Goal: Information Seeking & Learning: Learn about a topic

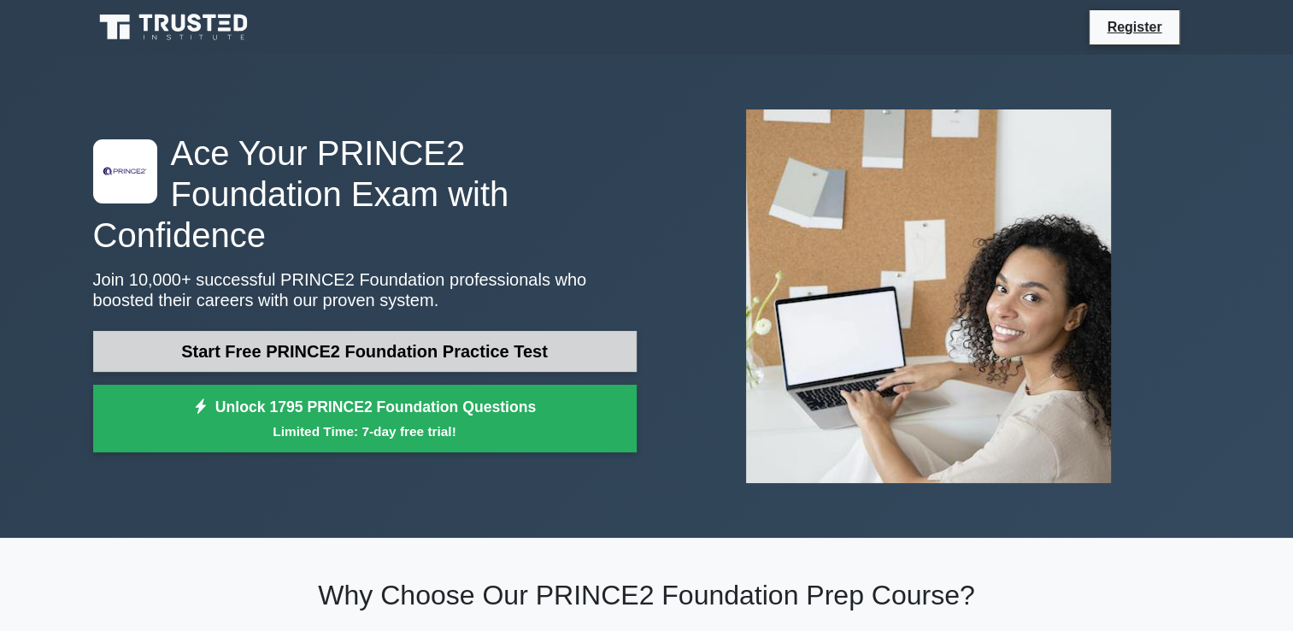
click at [493, 331] on link "Start Free PRINCE2 Foundation Practice Test" at bounding box center [364, 351] width 543 height 41
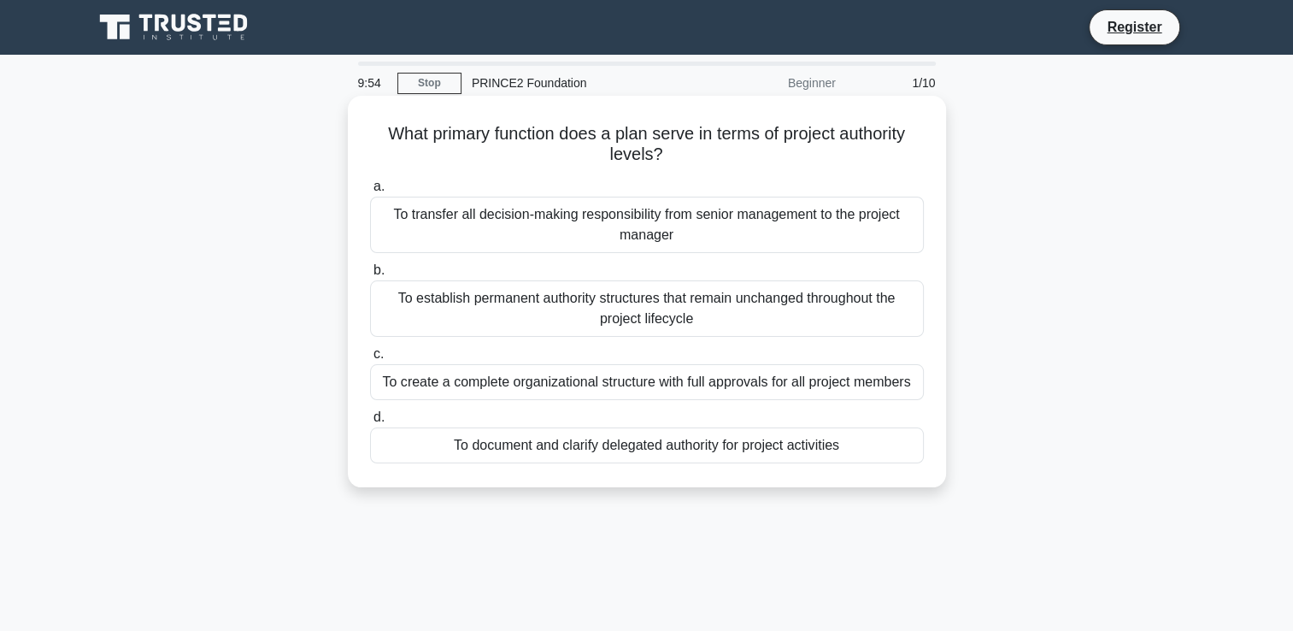
click at [623, 220] on div "To transfer all decision-making responsibility from senior management to the pr…" at bounding box center [647, 225] width 554 height 56
click at [370, 192] on input "a. To transfer all decision-making responsibility from senior management to the…" at bounding box center [370, 186] width 0 height 11
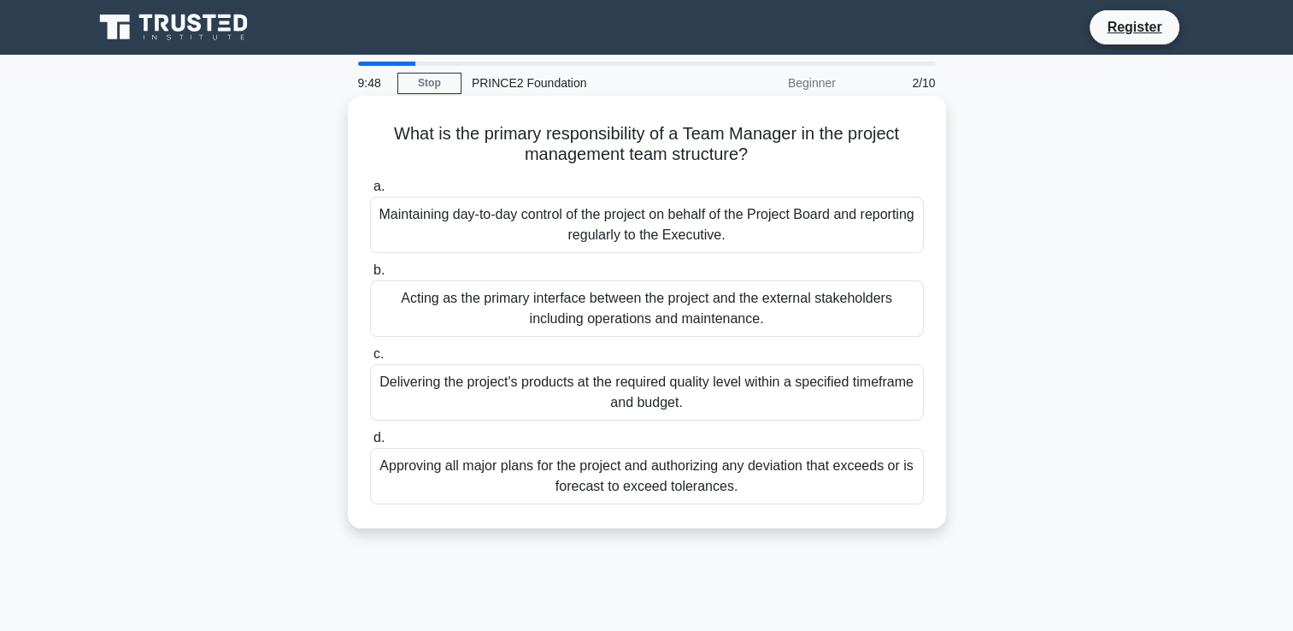
click at [569, 402] on div "Delivering the project's products at the required quality level within a specif…" at bounding box center [647, 392] width 554 height 56
click at [370, 360] on input "c. Delivering the project's products at the required quality level within a spe…" at bounding box center [370, 354] width 0 height 11
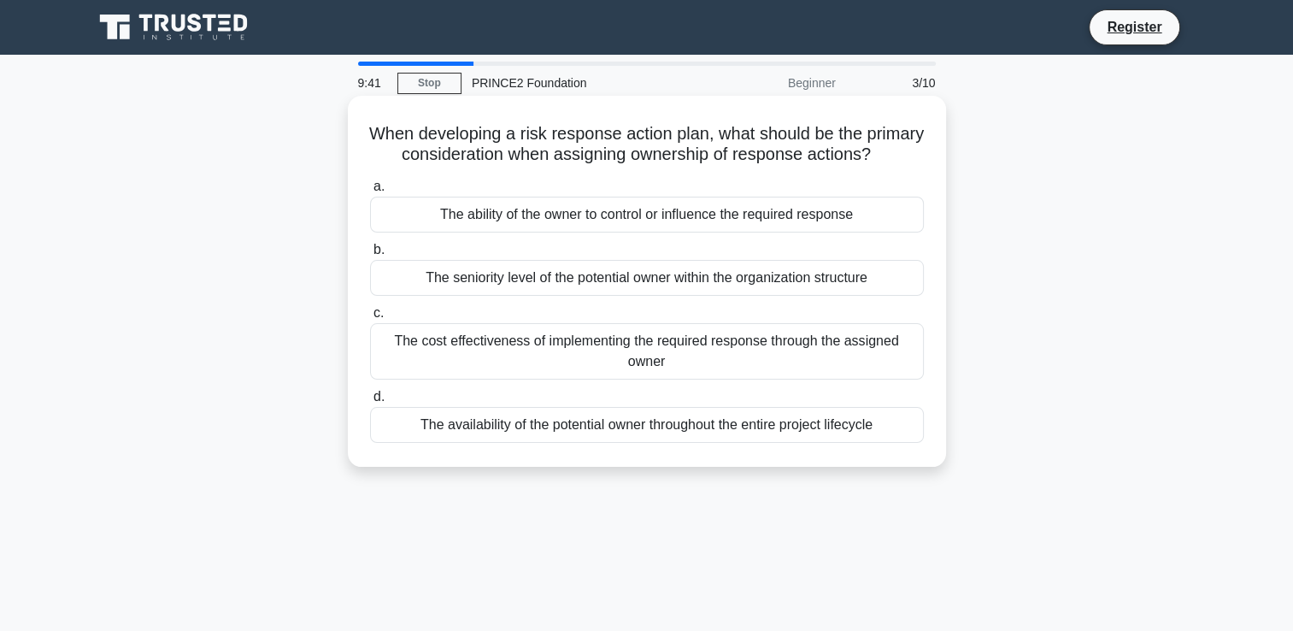
click at [547, 296] on div "The seniority level of the potential owner within the organization structure" at bounding box center [647, 278] width 554 height 36
click at [370, 255] on input "b. The seniority level of the potential owner within the organization structure" at bounding box center [370, 249] width 0 height 11
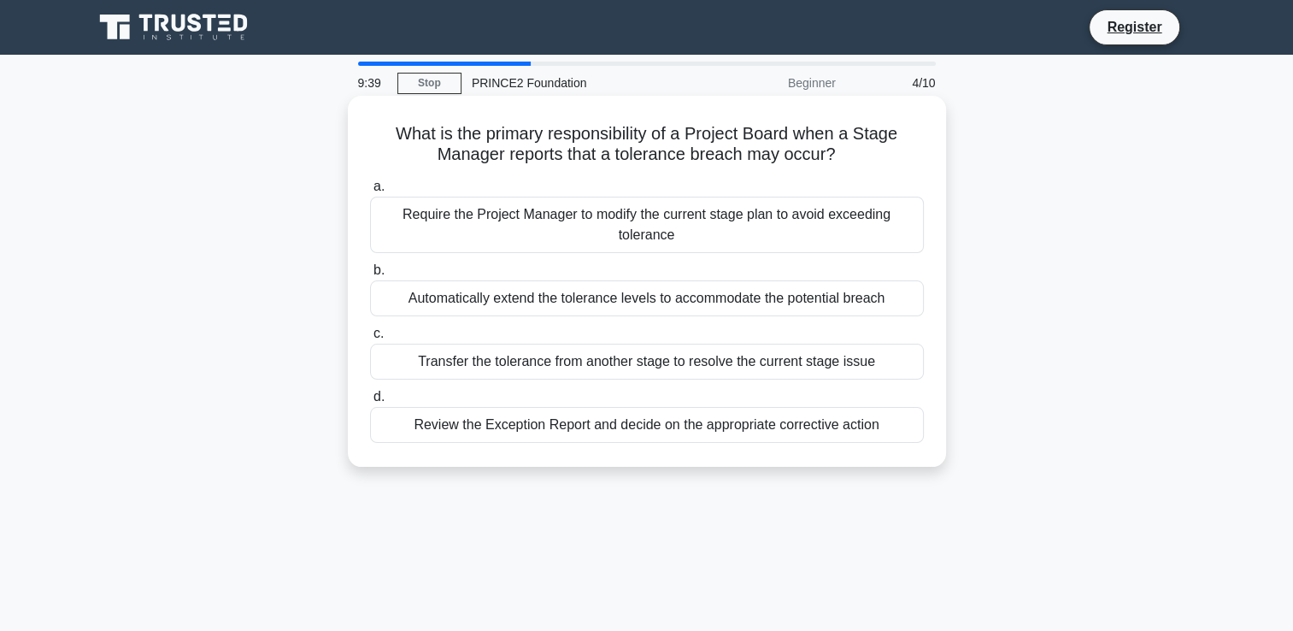
click at [550, 431] on div "Review the Exception Report and decide on the appropriate corrective action" at bounding box center [647, 425] width 554 height 36
click at [370, 402] on input "d. Review the Exception Report and decide on the appropriate corrective action" at bounding box center [370, 396] width 0 height 11
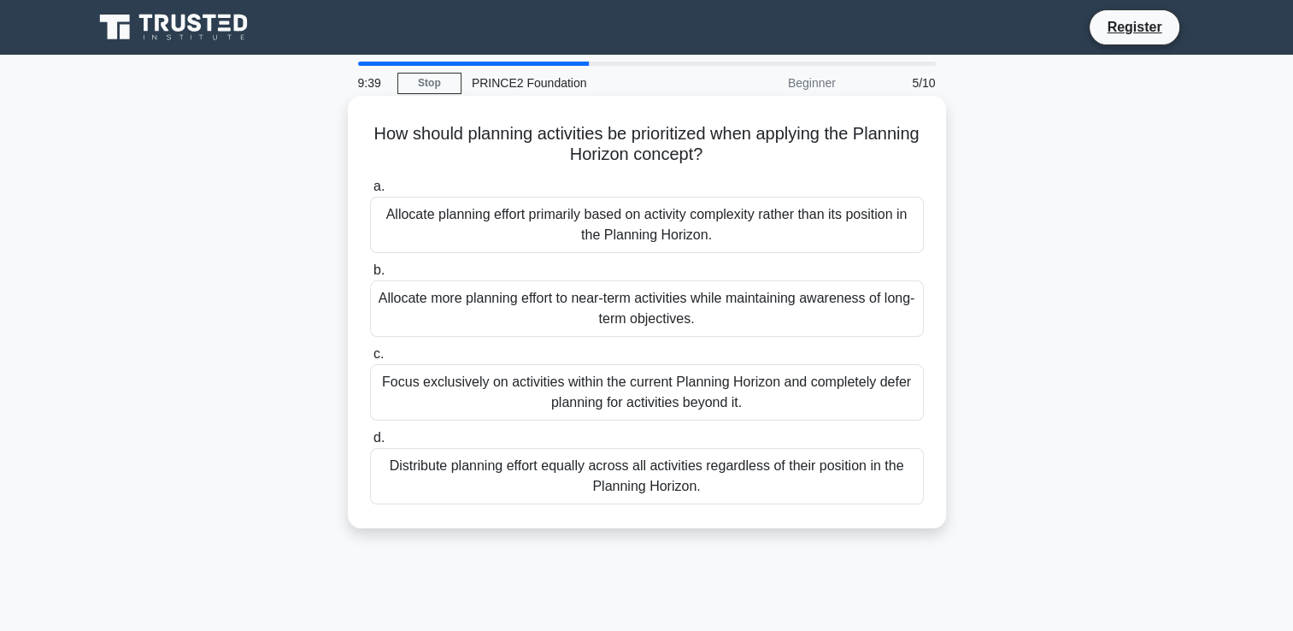
click at [610, 220] on div "Allocate planning effort primarily based on activity complexity rather than its…" at bounding box center [647, 225] width 554 height 56
click at [370, 192] on input "a. Allocate planning effort primarily based on activity complexity rather than …" at bounding box center [370, 186] width 0 height 11
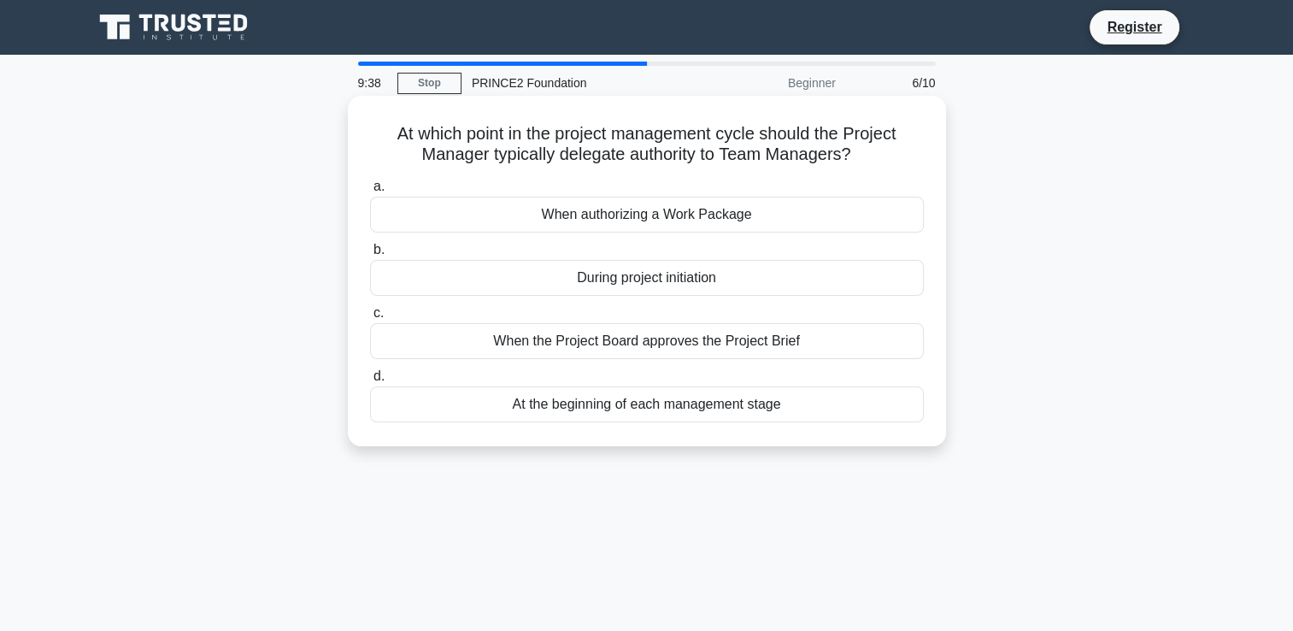
click at [586, 338] on div "When the Project Board approves the Project Brief" at bounding box center [647, 341] width 554 height 36
click at [370, 319] on input "c. When the Project Board approves the Project Brief" at bounding box center [370, 313] width 0 height 11
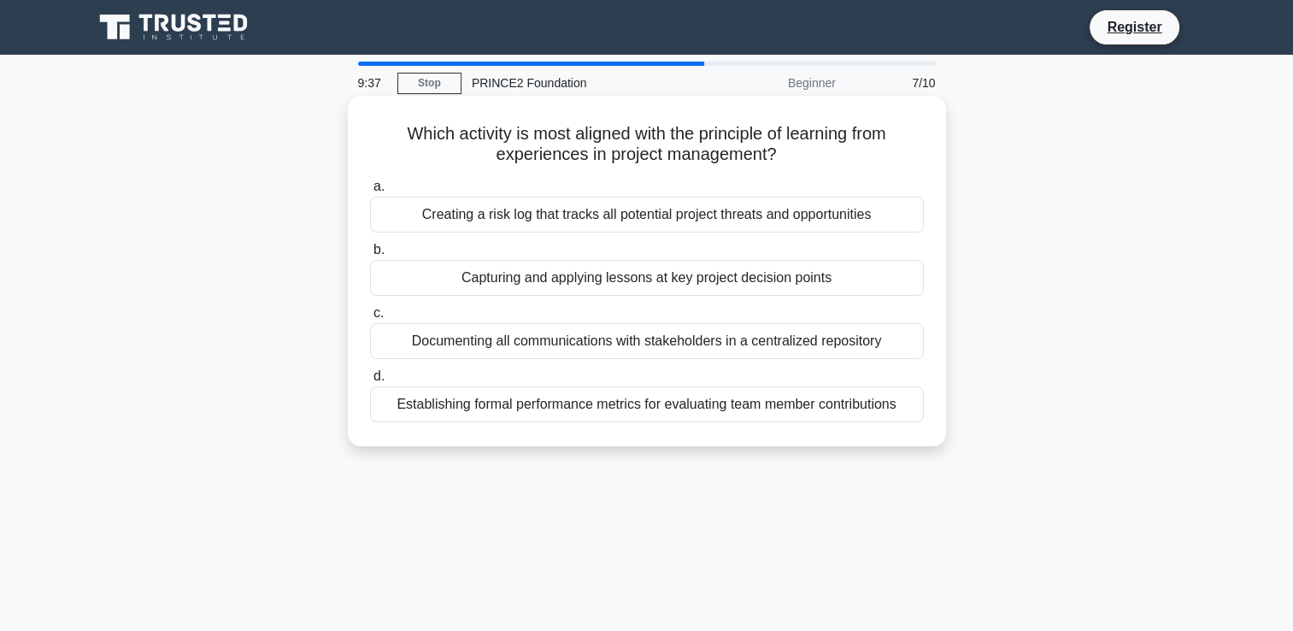
click at [580, 346] on div "Documenting all communications with stakeholders in a centralized repository" at bounding box center [647, 341] width 554 height 36
click at [370, 319] on input "c. Documenting all communications with stakeholders in a centralized repository" at bounding box center [370, 313] width 0 height 11
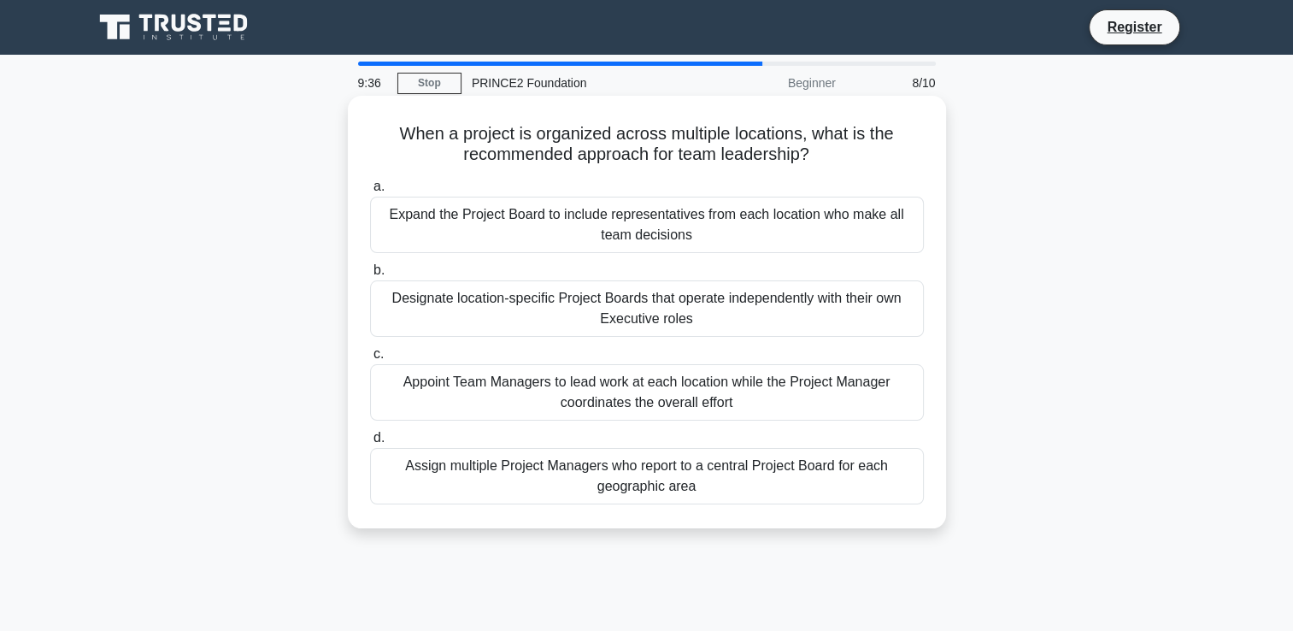
click at [638, 225] on div "Expand the Project Board to include representatives from each location who make…" at bounding box center [647, 225] width 554 height 56
click at [370, 192] on input "a. Expand the Project Board to include representatives from each location who m…" at bounding box center [370, 186] width 0 height 11
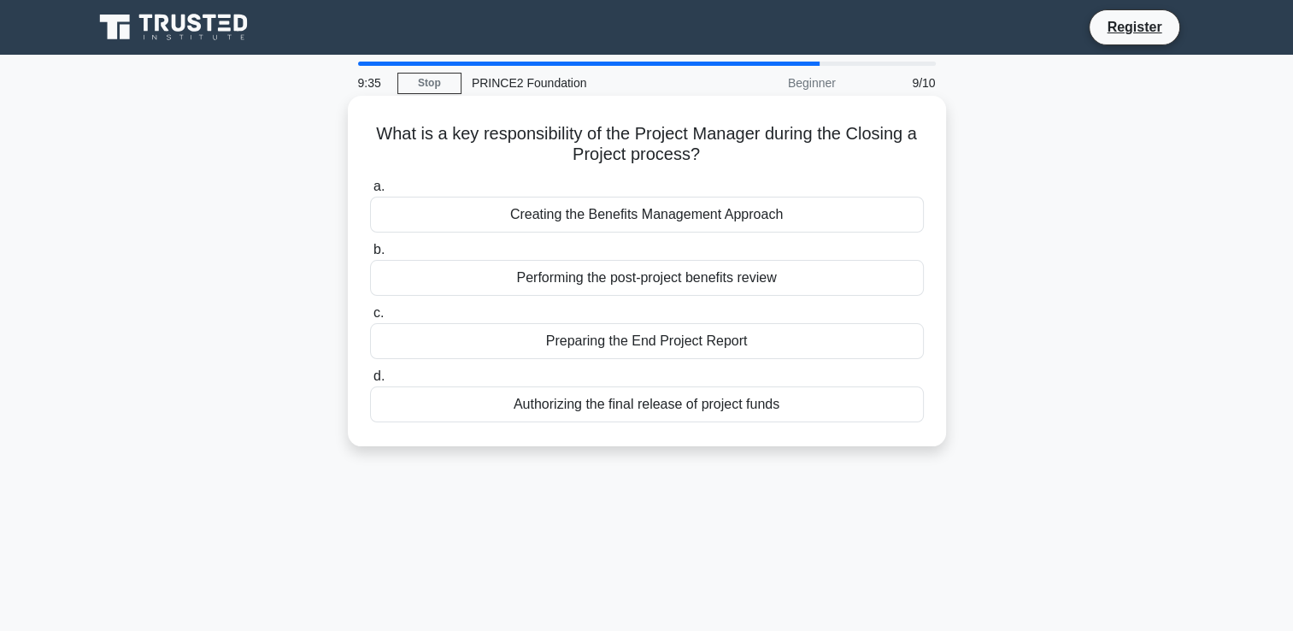
click at [619, 347] on div "Preparing the End Project Report" at bounding box center [647, 341] width 554 height 36
click at [370, 319] on input "c. Preparing the End Project Report" at bounding box center [370, 313] width 0 height 11
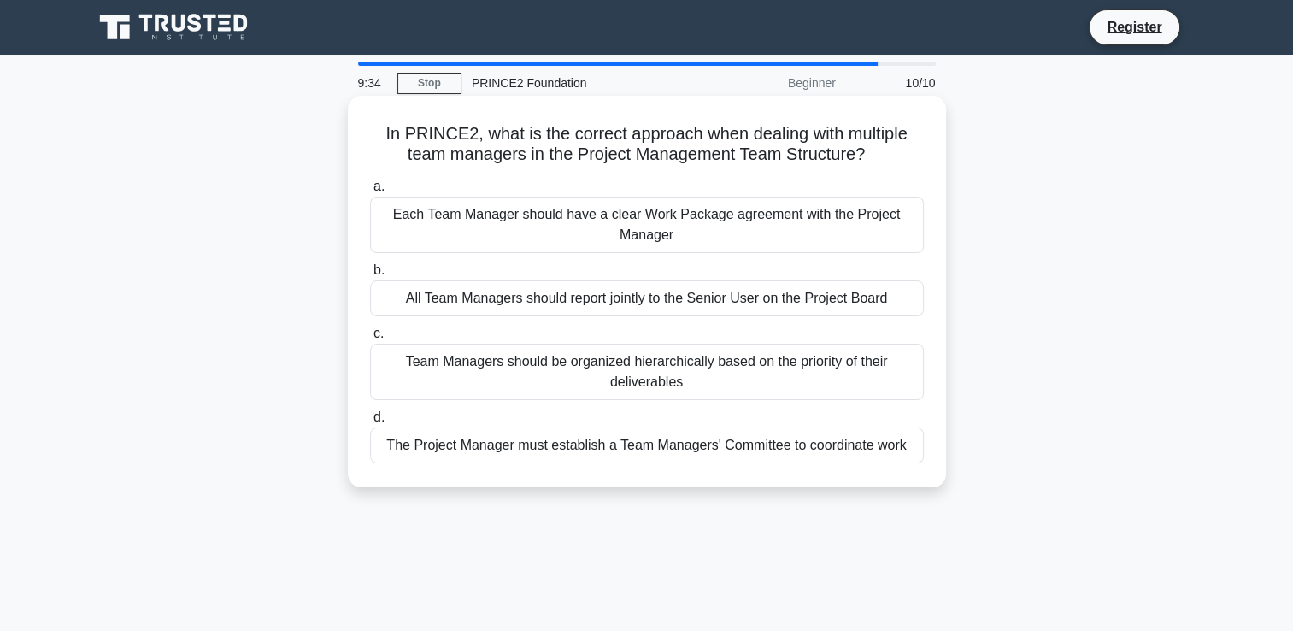
click at [571, 299] on div "All Team Managers should report jointly to the Senior User on the Project Board" at bounding box center [647, 298] width 554 height 36
click at [370, 276] on input "b. All Team Managers should report jointly to the Senior User on the Project Bo…" at bounding box center [370, 270] width 0 height 11
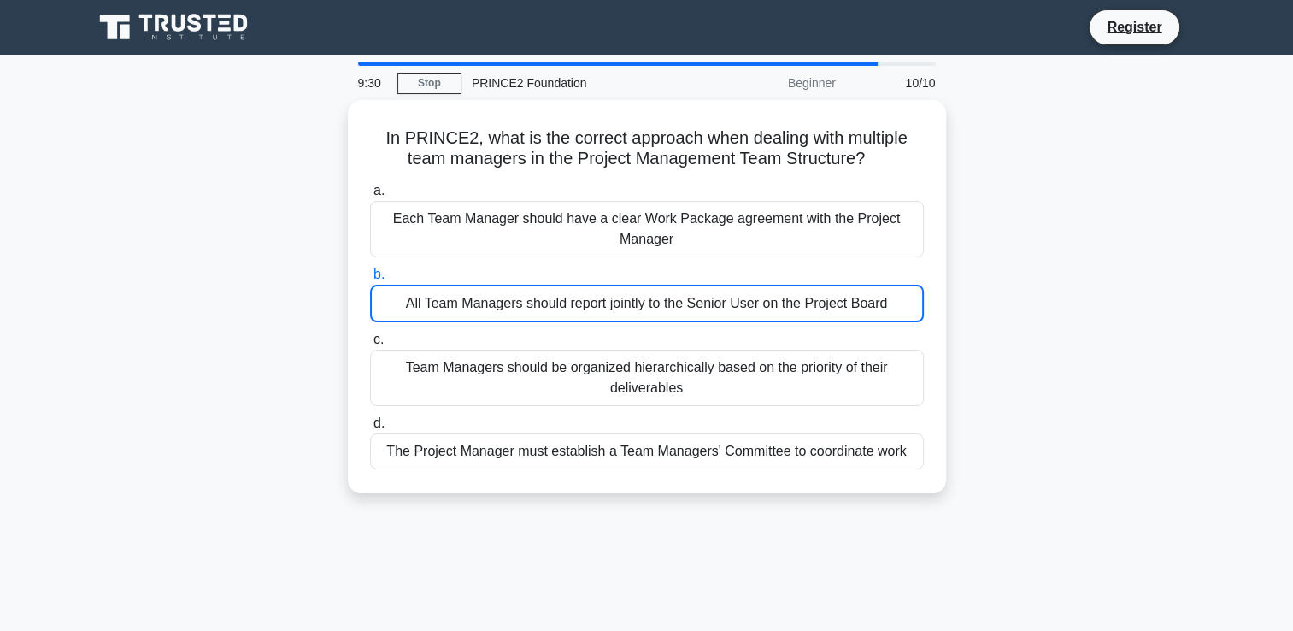
click at [807, 80] on div "Beginner" at bounding box center [771, 83] width 150 height 34
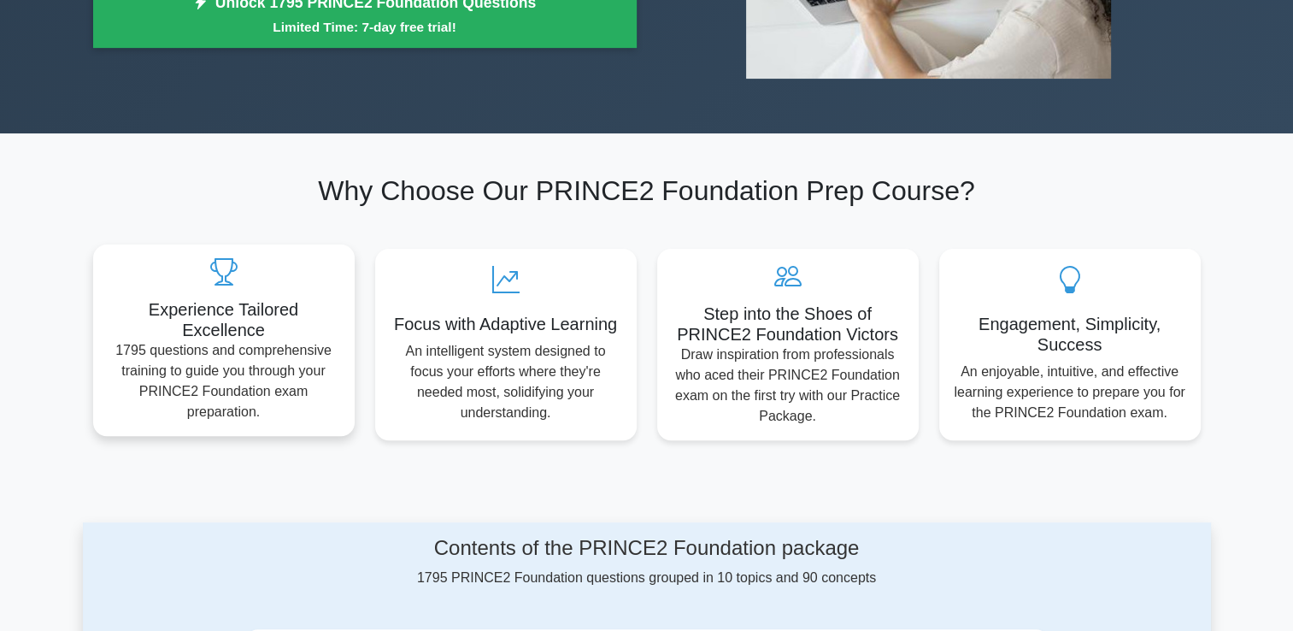
scroll to position [427, 0]
